Goal: Task Accomplishment & Management: Use online tool/utility

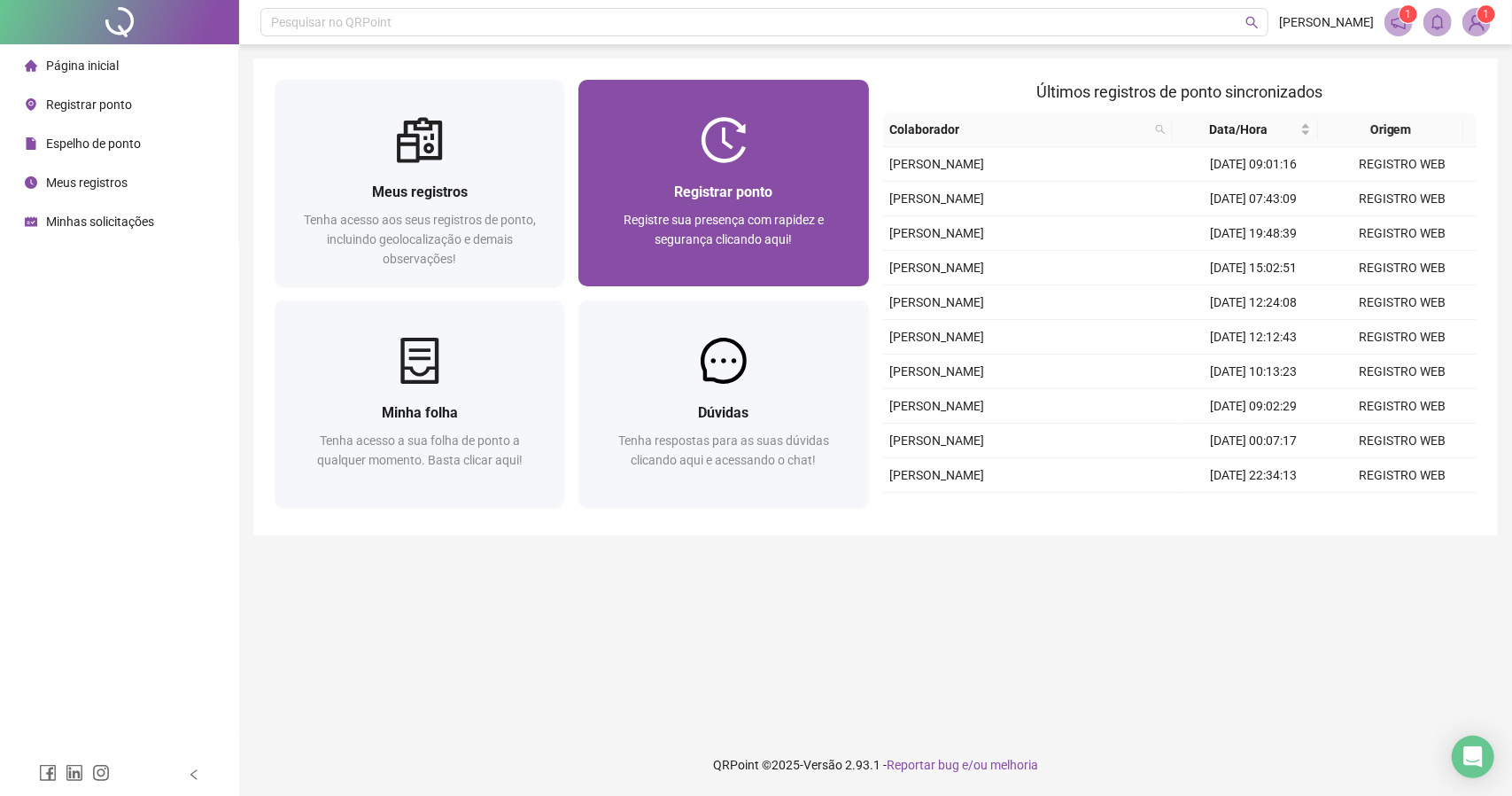
click at [745, 186] on span "Registrar ponto" at bounding box center [724, 191] width 98 height 17
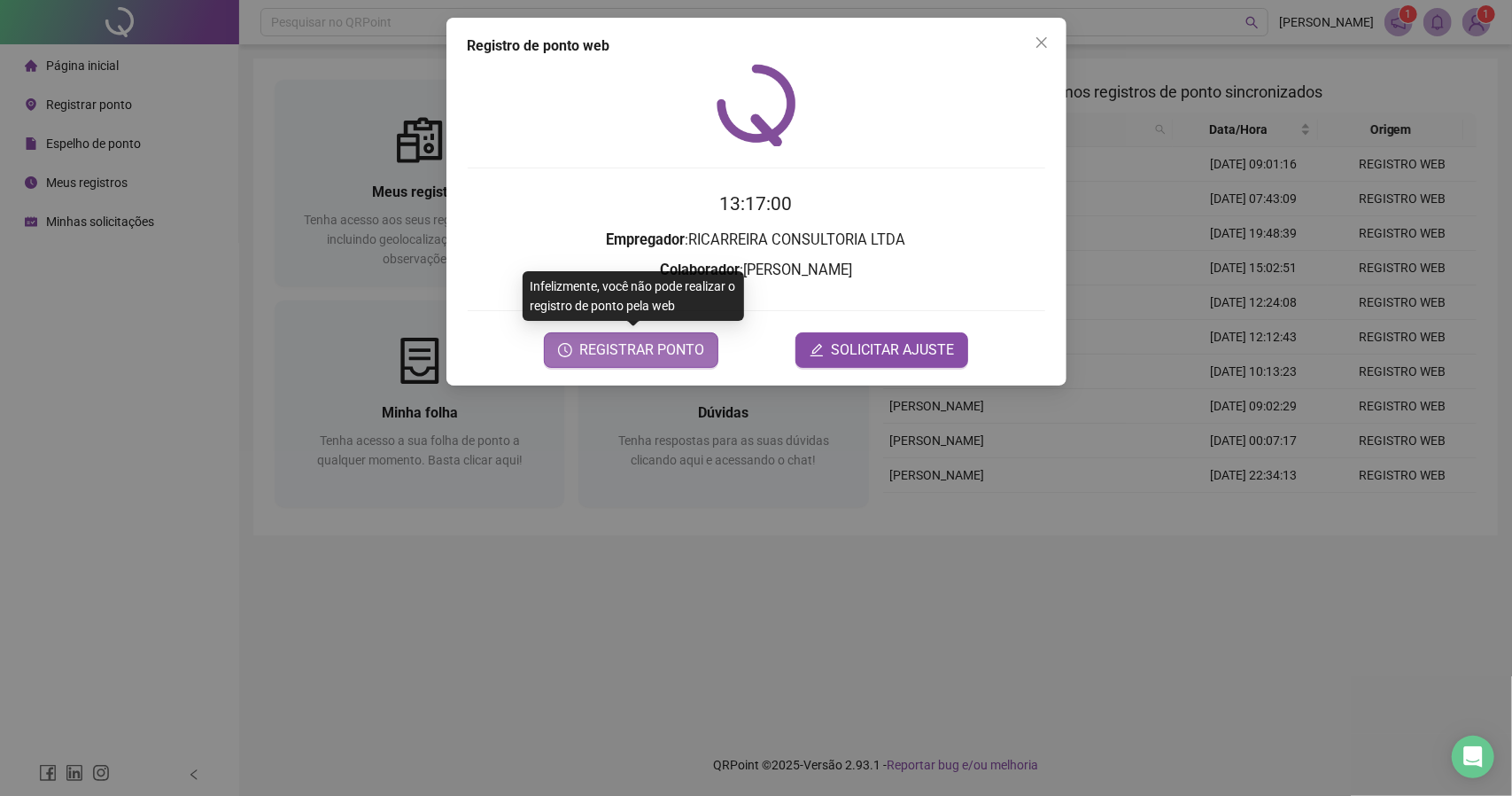
click at [649, 357] on span "REGISTRAR PONTO" at bounding box center [642, 350] width 125 height 21
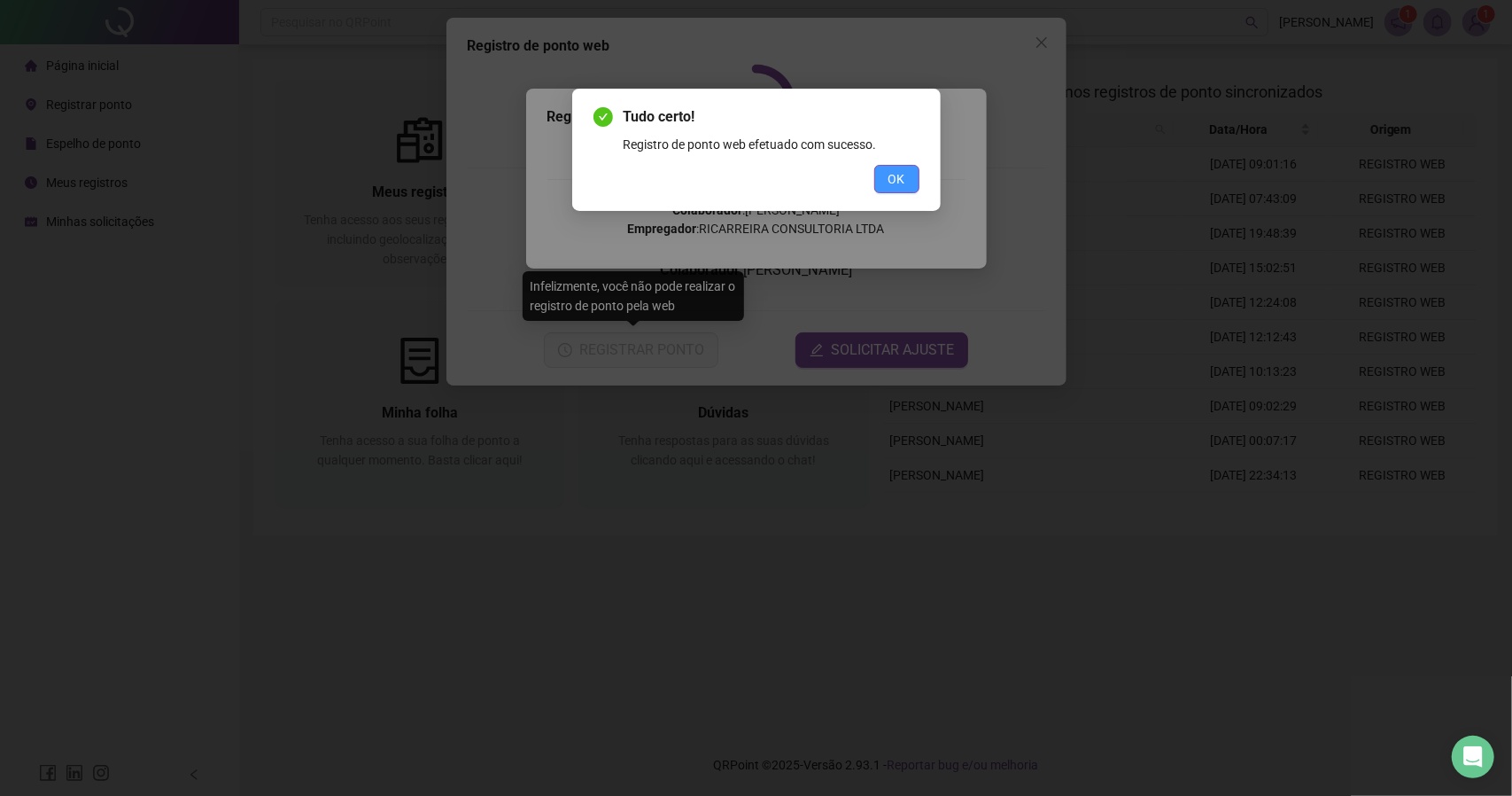
click at [884, 177] on button "OK" at bounding box center [897, 179] width 45 height 28
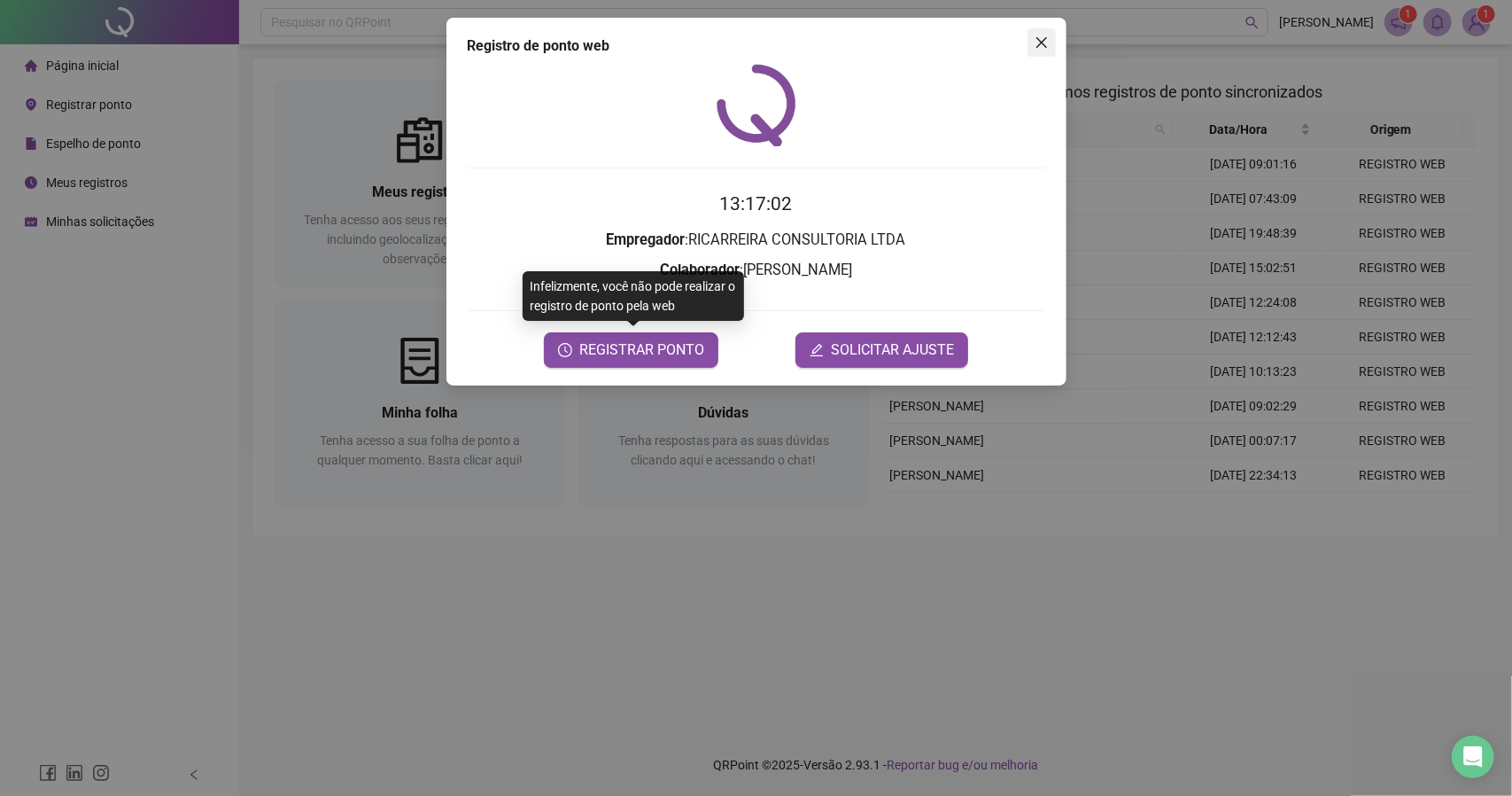
click at [1035, 46] on icon "close" at bounding box center [1042, 43] width 14 height 14
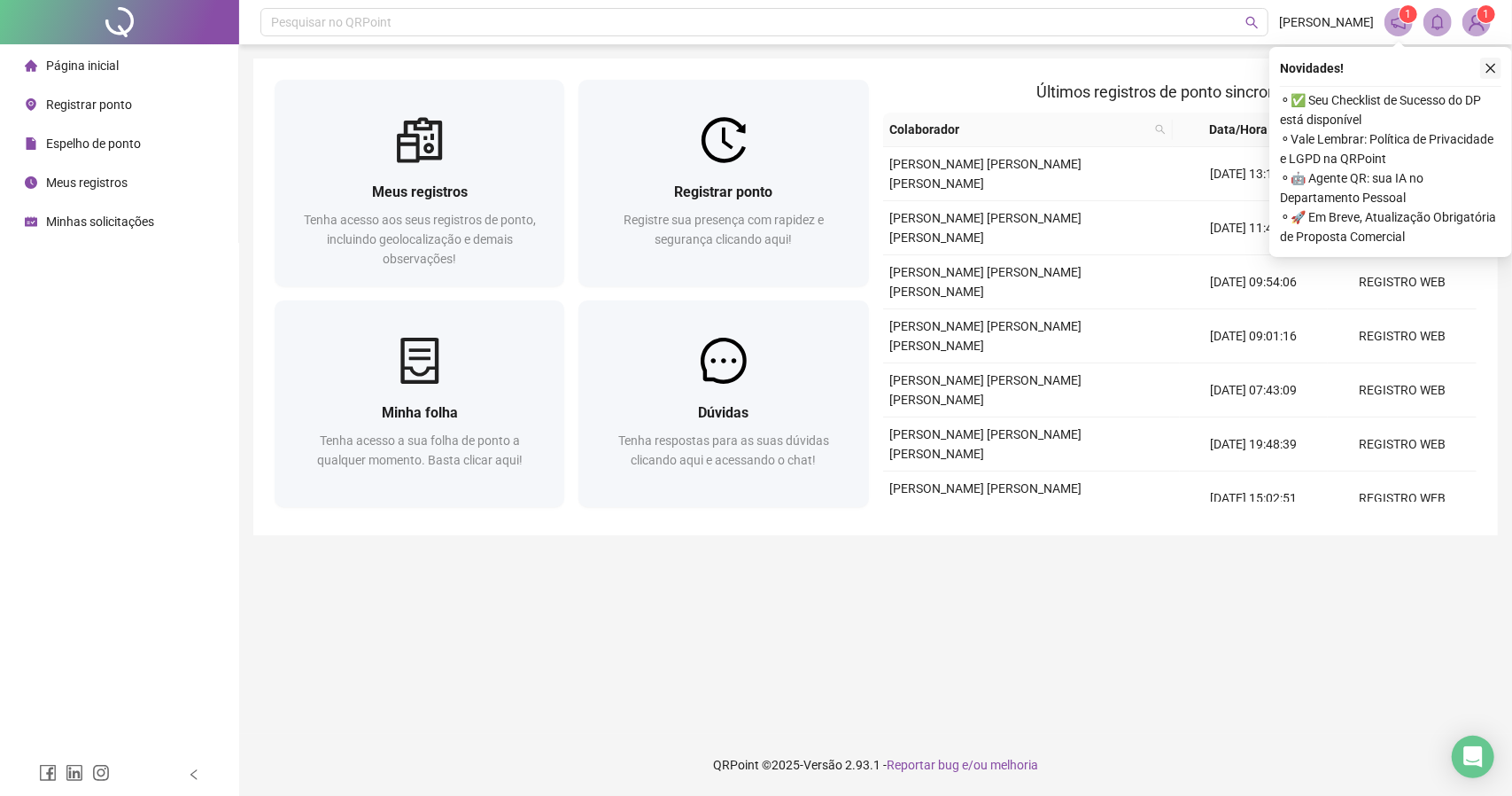
click at [1488, 69] on icon "close" at bounding box center [1491, 69] width 12 height 12
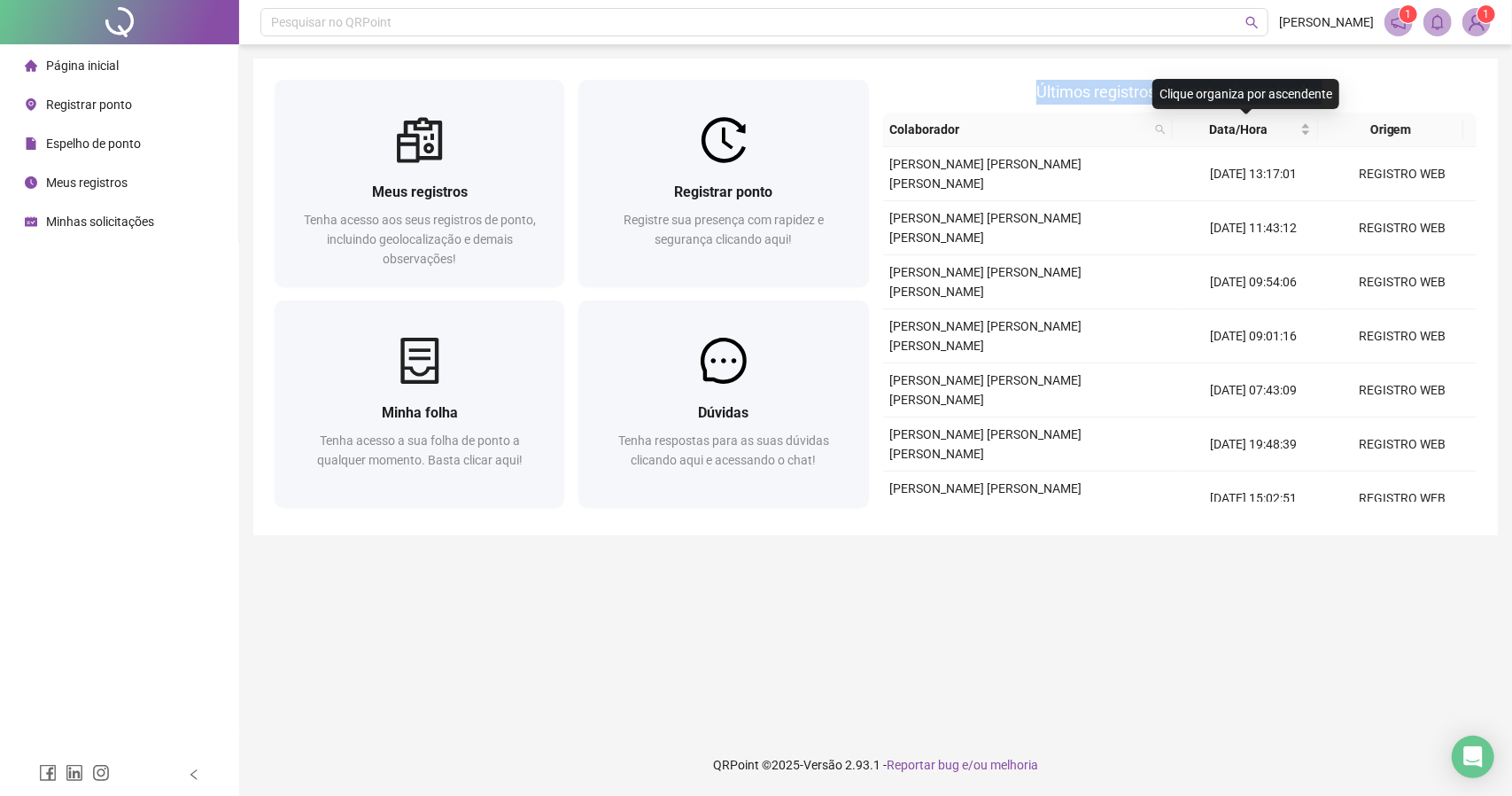
drag, startPoint x: 1033, startPoint y: 85, endPoint x: 1362, endPoint y: 88, distance: 329.0
click at [1351, 92] on h2 "Últimos registros de ponto sincronizados" at bounding box center [1180, 93] width 594 height 25
click at [1371, 82] on h2 "Últimos registros de ponto sincronizados" at bounding box center [1180, 93] width 594 height 25
